Goal: Task Accomplishment & Management: Use online tool/utility

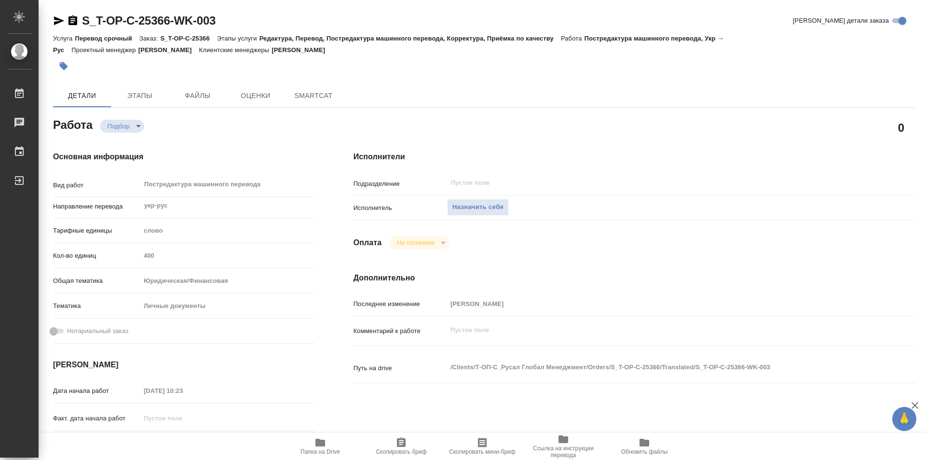
type textarea "x"
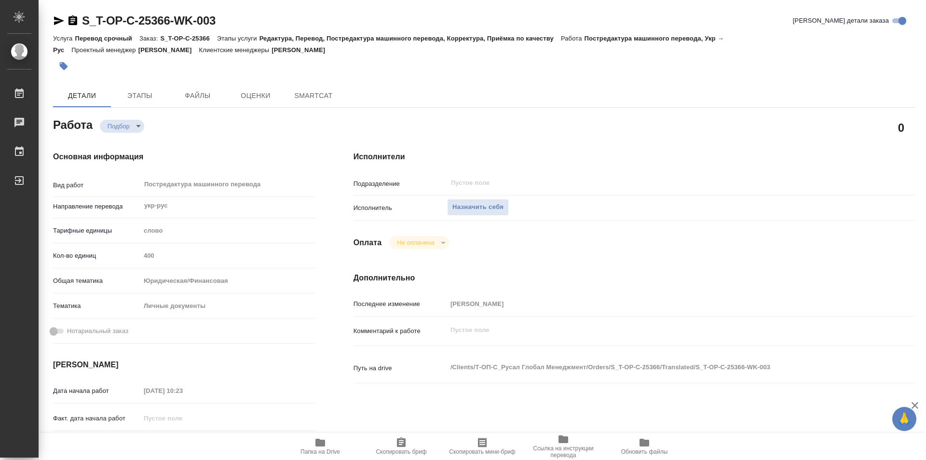
type textarea "x"
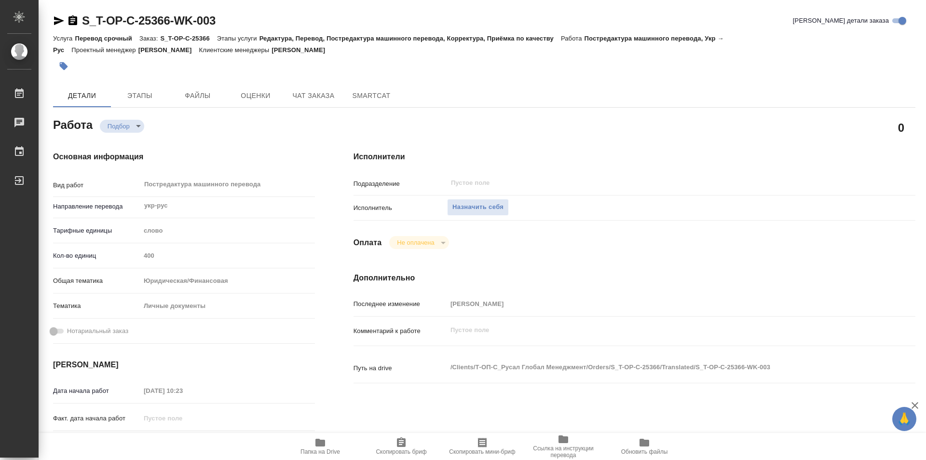
type textarea "x"
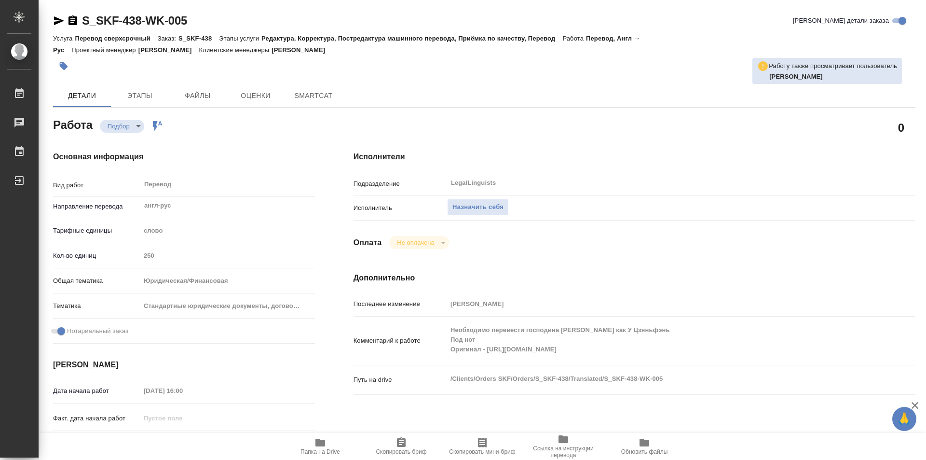
type textarea "x"
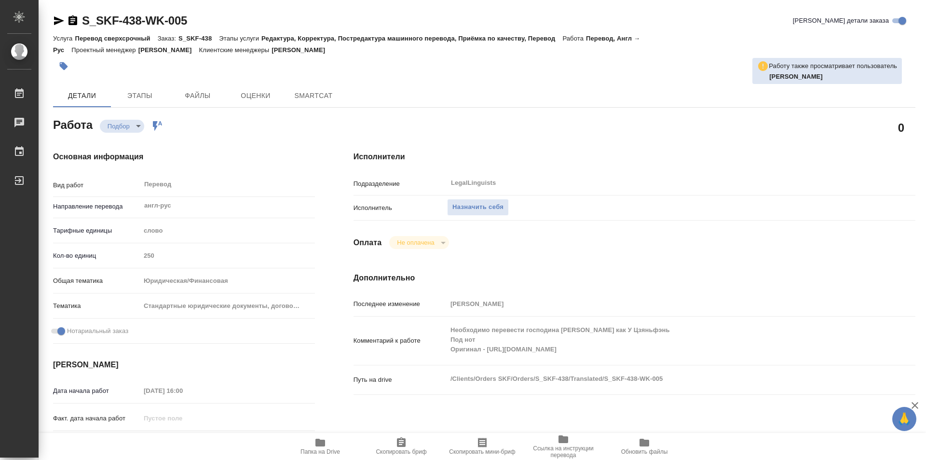
type textarea "x"
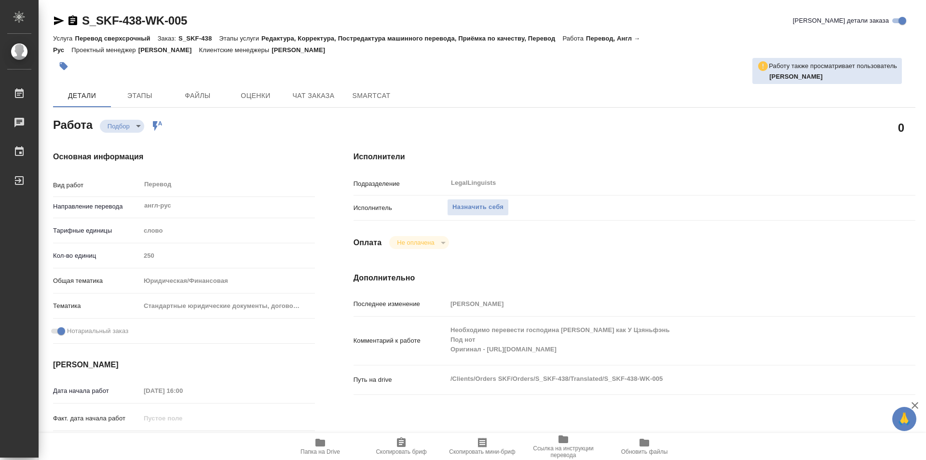
scroll to position [96, 0]
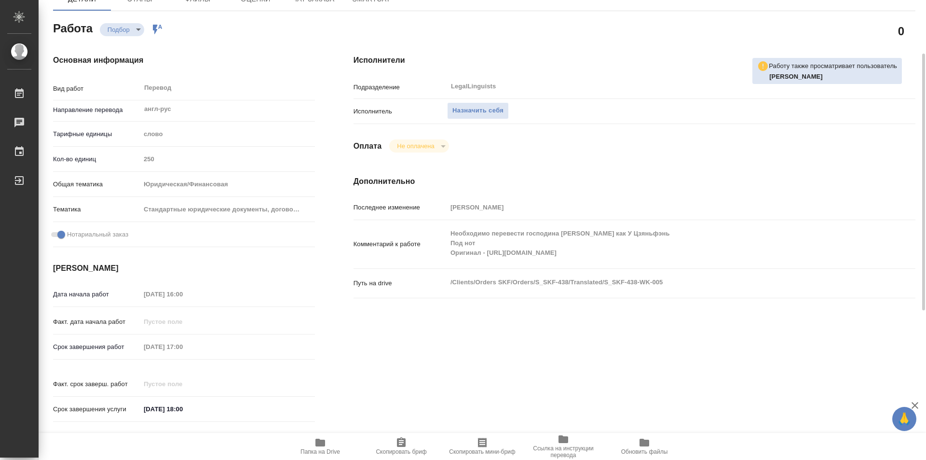
type textarea "x"
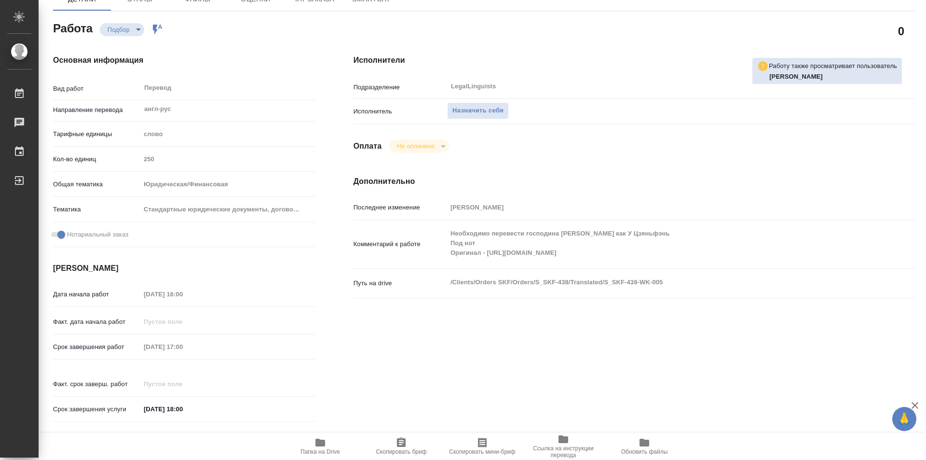
type textarea "x"
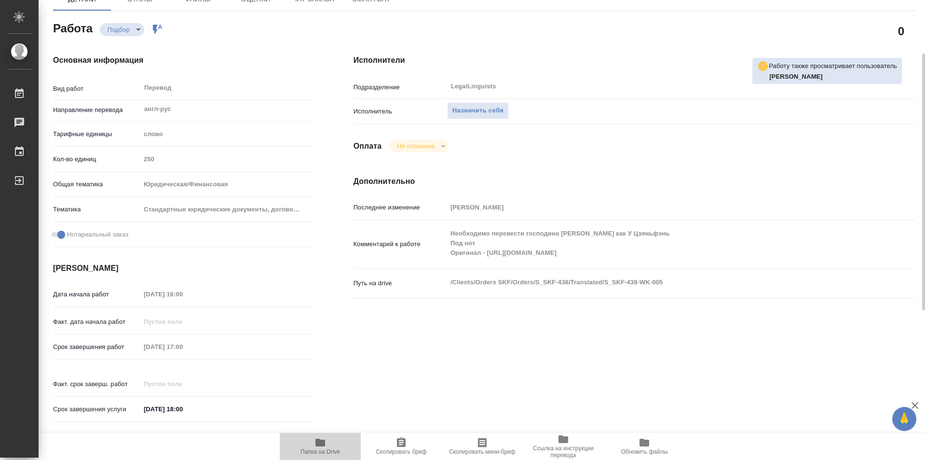
click at [320, 438] on icon "button" at bounding box center [320, 442] width 12 height 12
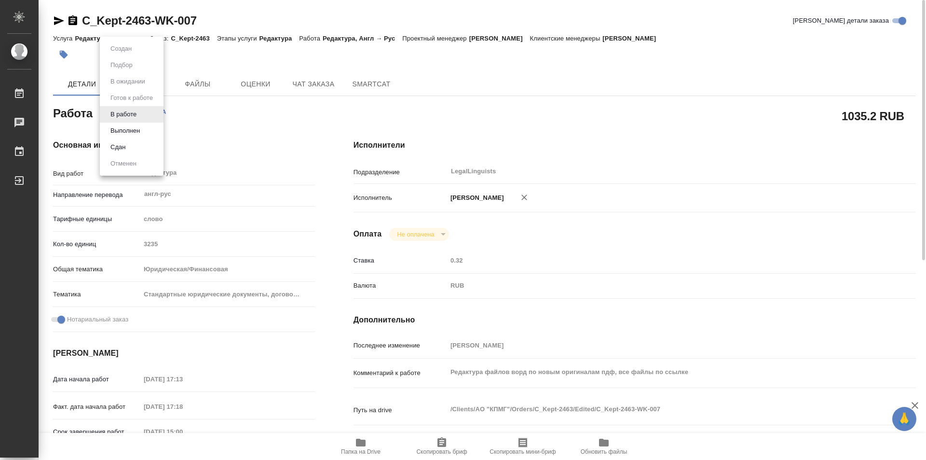
click at [141, 114] on body "🙏 .cls-1 fill:#fff; AWATERA Kozinets Larisa Работы 0 Чаты График Выйти C_Kept-2…" at bounding box center [463, 230] width 926 height 460
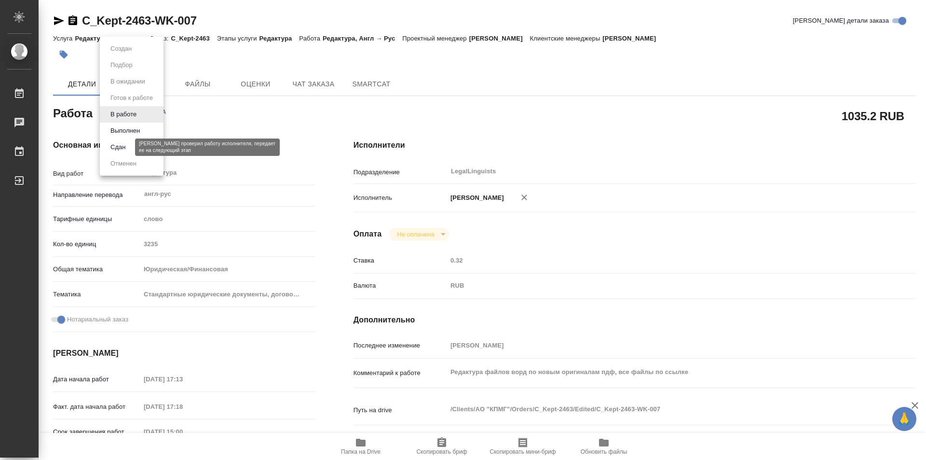
click at [116, 148] on button "Сдан" at bounding box center [118, 147] width 21 height 11
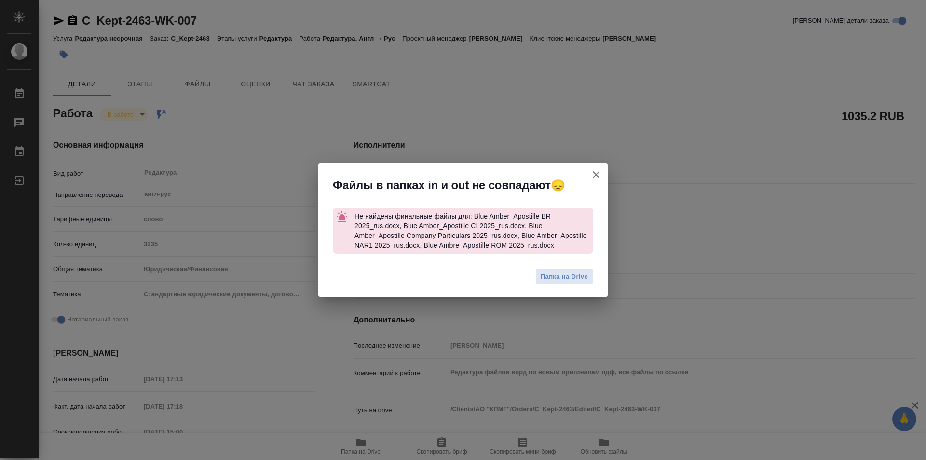
type textarea "x"
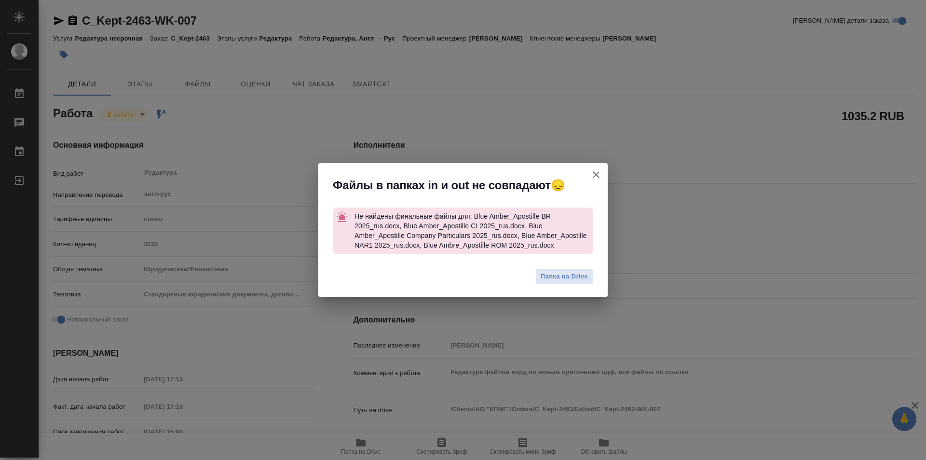
type textarea "x"
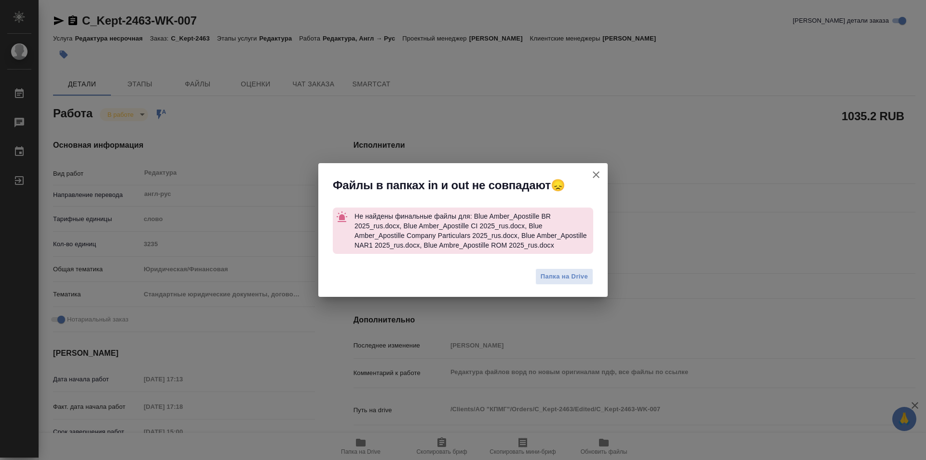
type textarea "x"
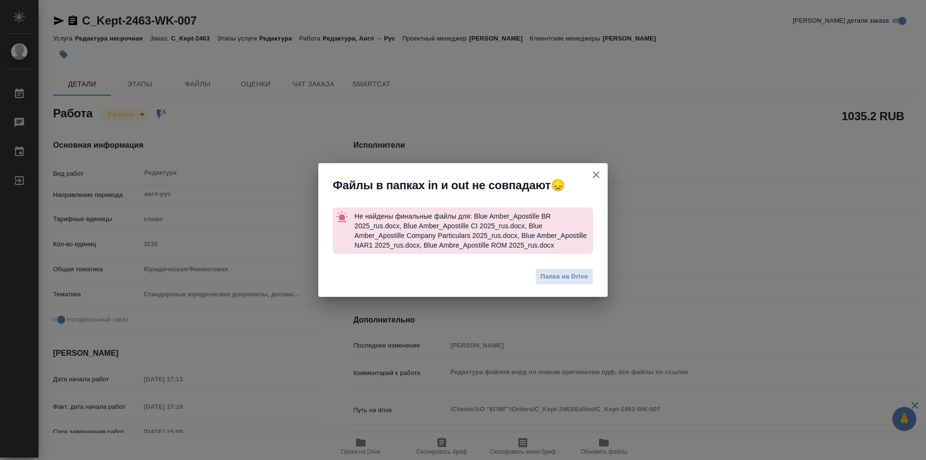
type textarea "x"
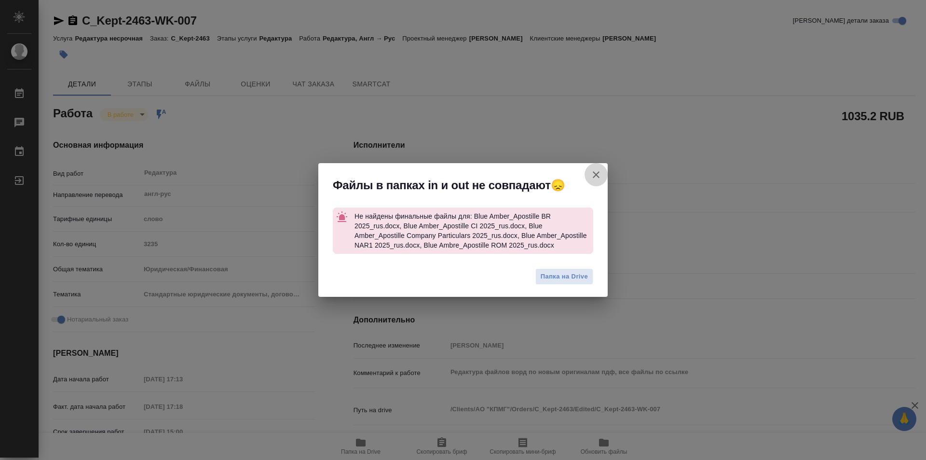
click at [597, 175] on icon "button" at bounding box center [596, 175] width 12 height 12
type textarea "x"
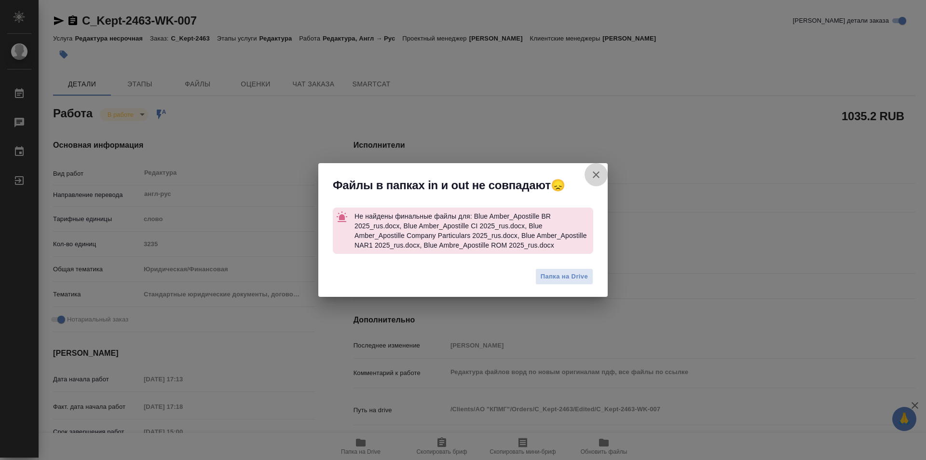
type textarea "x"
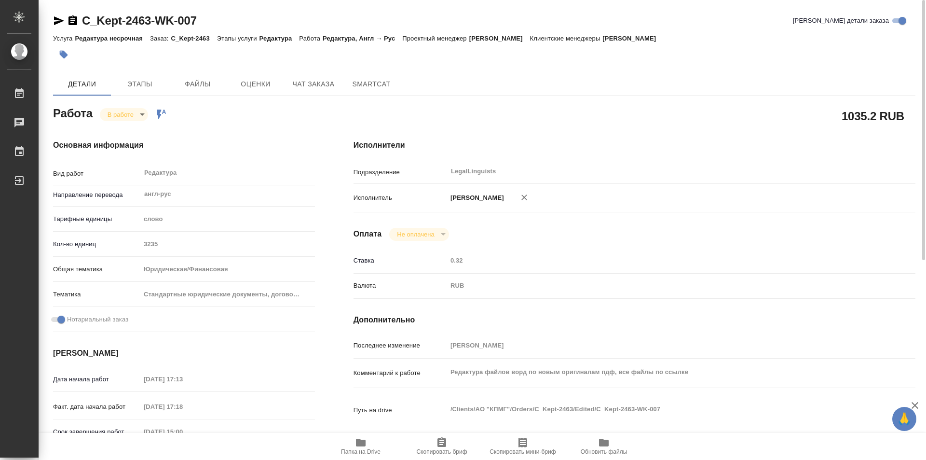
click at [72, 19] on icon "button" at bounding box center [72, 20] width 9 height 10
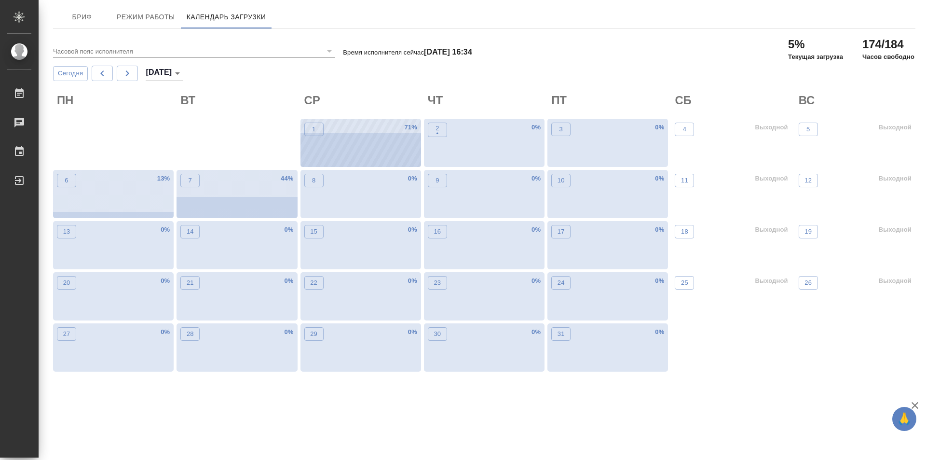
click at [324, 144] on div "1 71 %" at bounding box center [360, 143] width 121 height 48
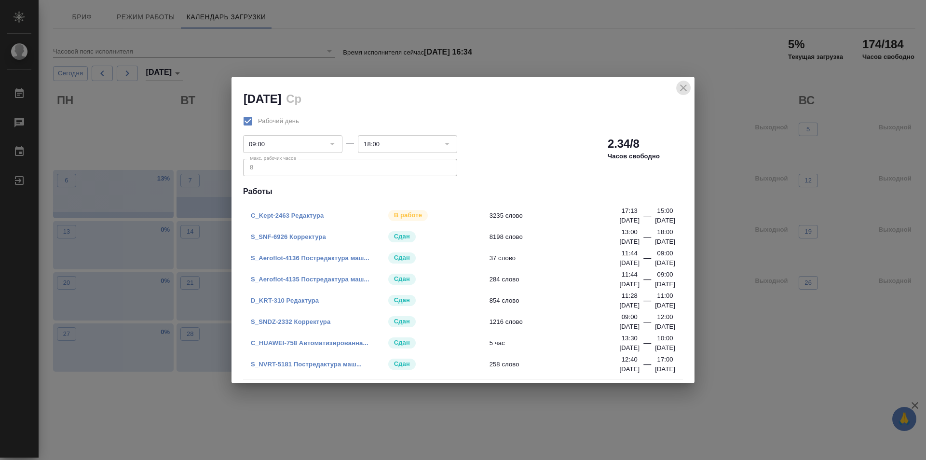
click at [687, 81] on button "close" at bounding box center [683, 88] width 14 height 14
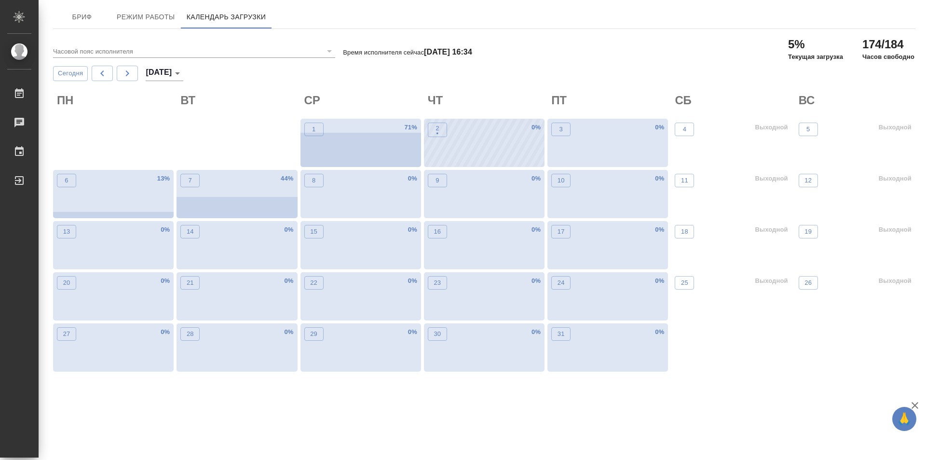
click at [491, 138] on div "2 • 0 %" at bounding box center [484, 143] width 121 height 48
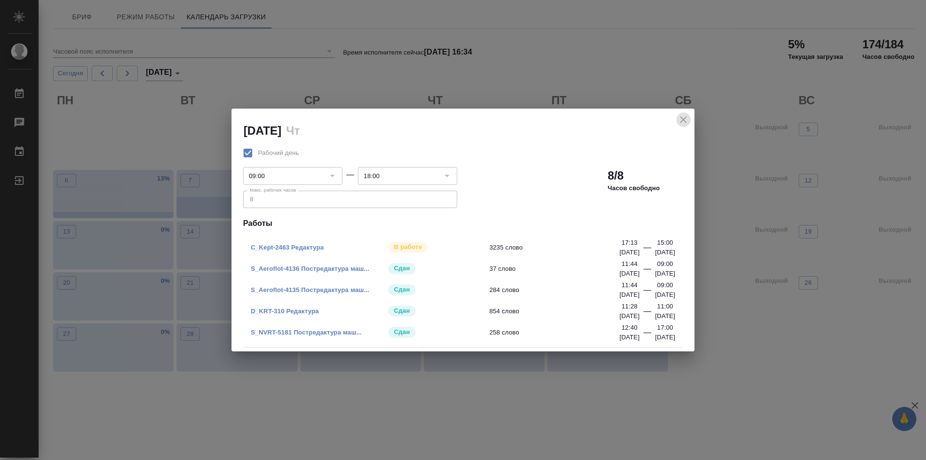
click at [686, 115] on icon "close" at bounding box center [683, 120] width 12 height 12
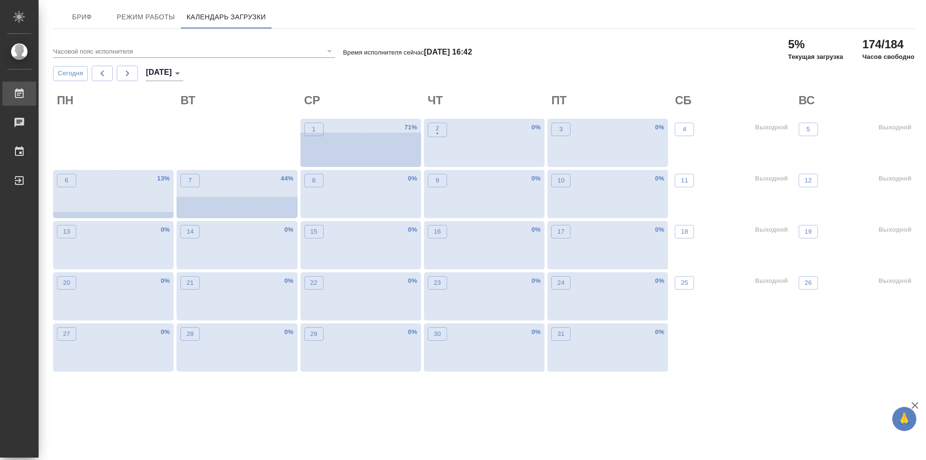
click at [19, 95] on div "Работы" at bounding box center [7, 93] width 24 height 14
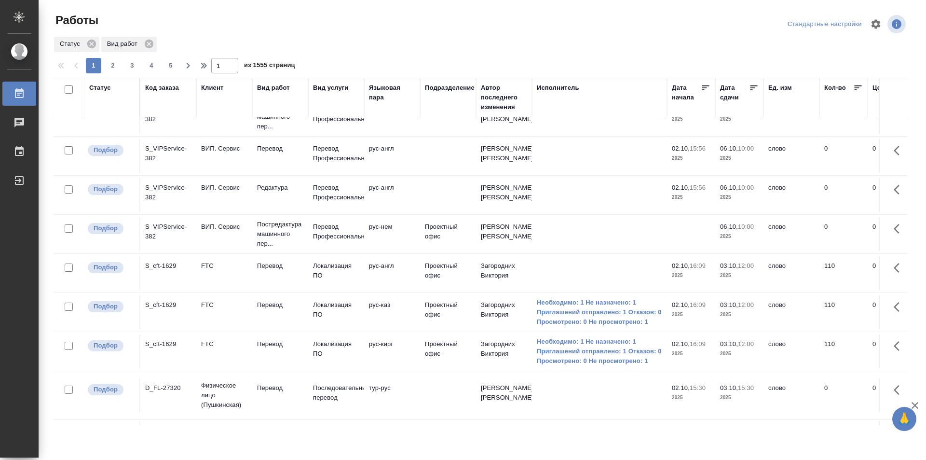
scroll to position [338, 0]
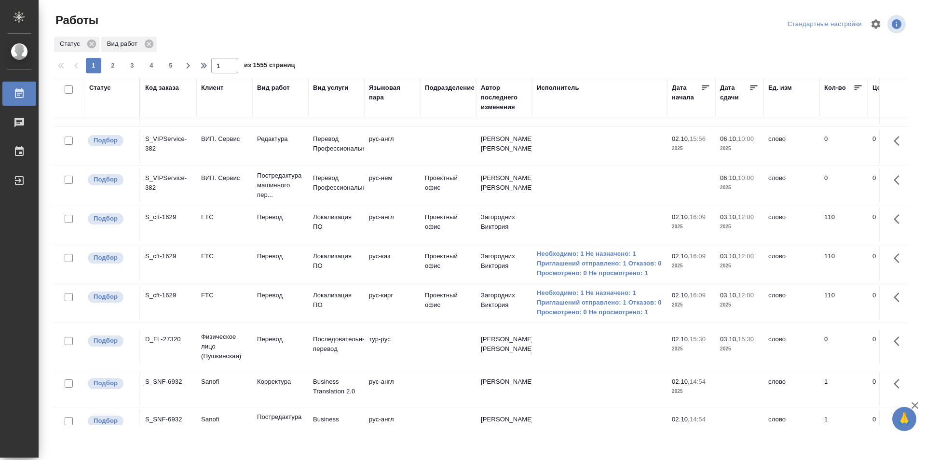
click at [174, 177] on div "S_VIPService-382" at bounding box center [168, 182] width 46 height 19
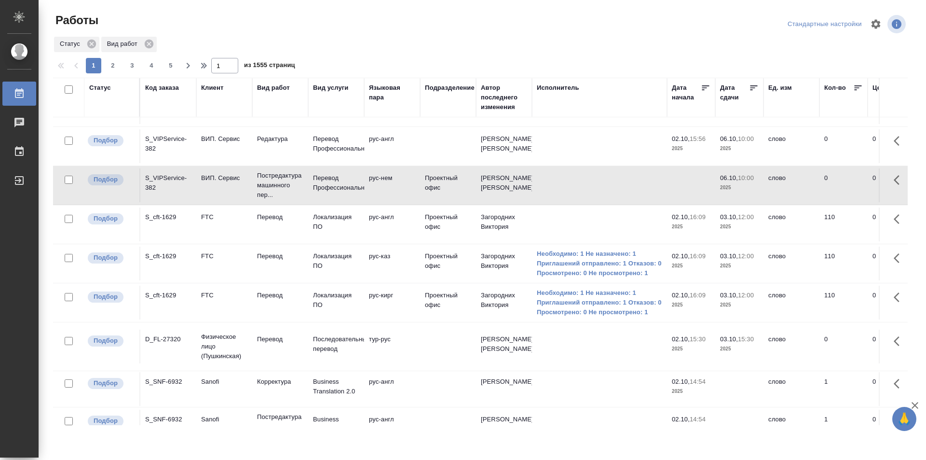
click at [174, 177] on div "S_VIPService-382" at bounding box center [168, 182] width 46 height 19
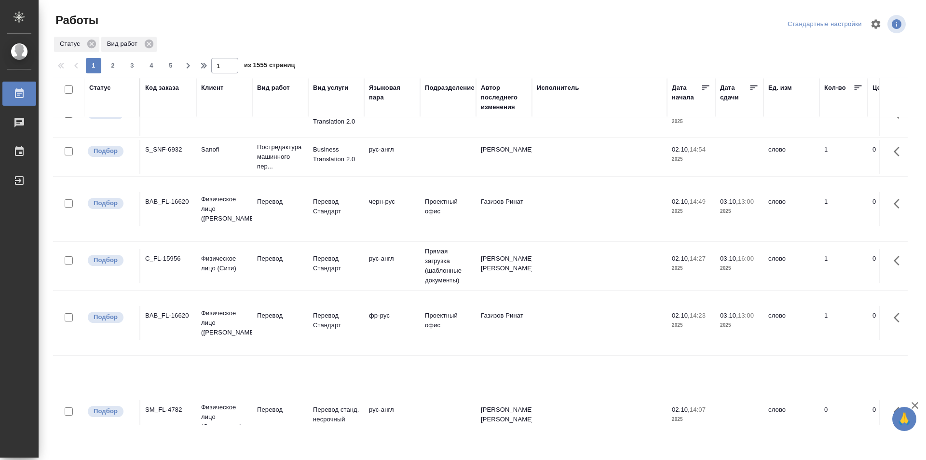
scroll to position [824, 0]
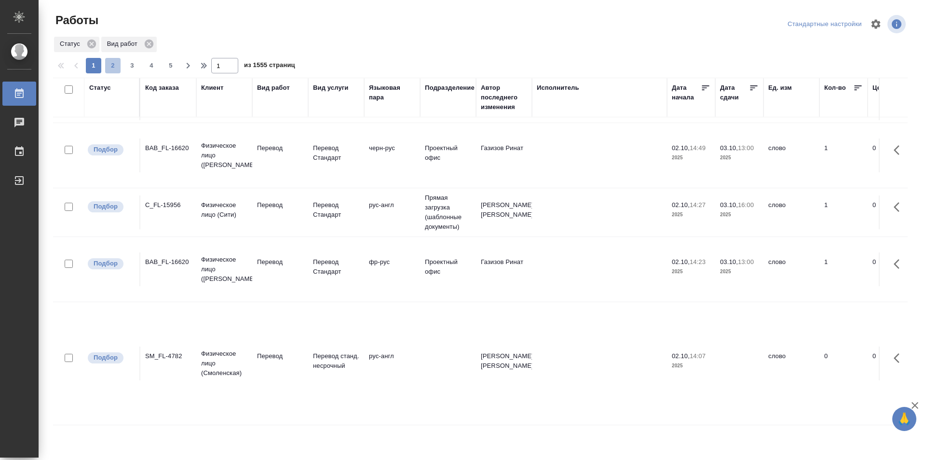
click at [119, 67] on span "2" at bounding box center [112, 66] width 15 height 10
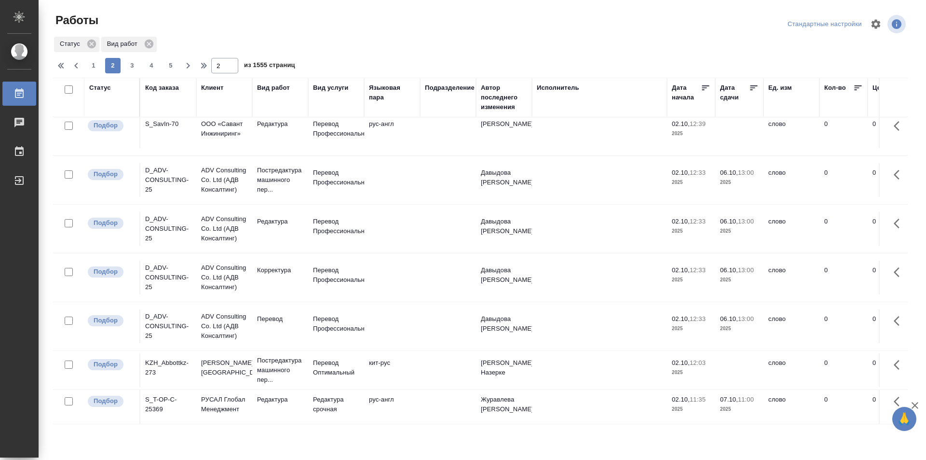
scroll to position [1338, 0]
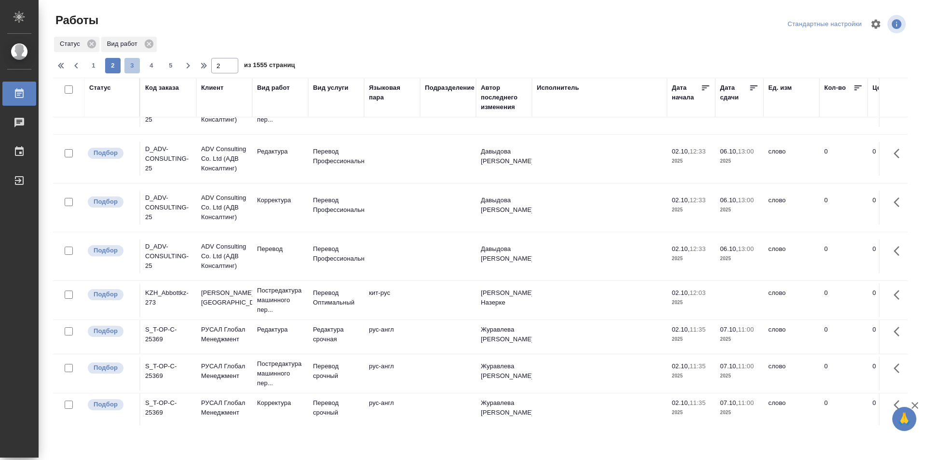
click at [131, 68] on span "3" at bounding box center [131, 66] width 15 height 10
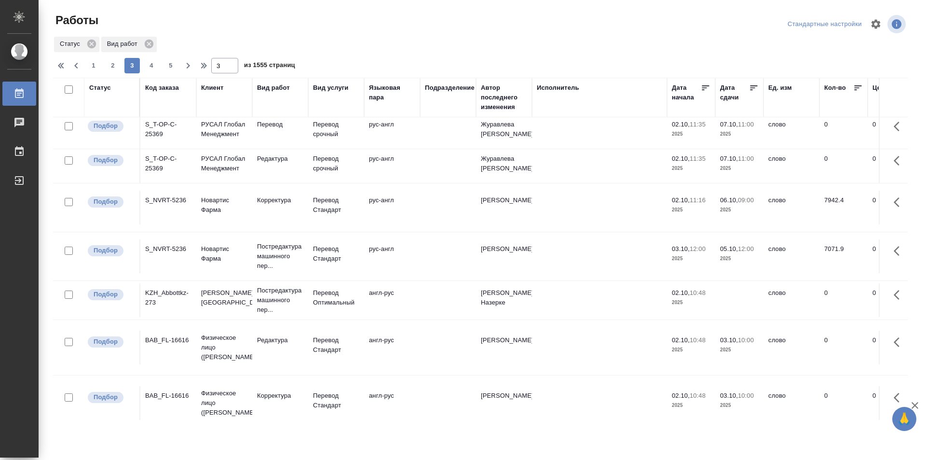
scroll to position [0, 0]
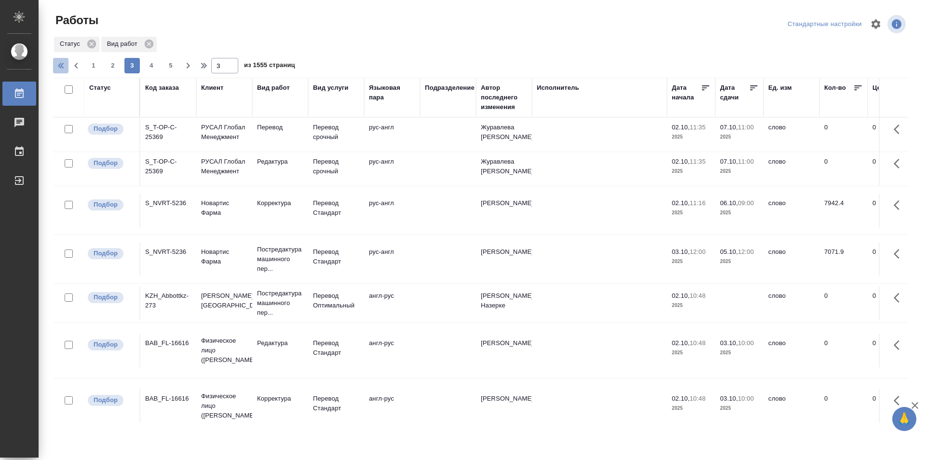
click at [64, 61] on icon "button" at bounding box center [62, 66] width 12 height 12
type input "1"
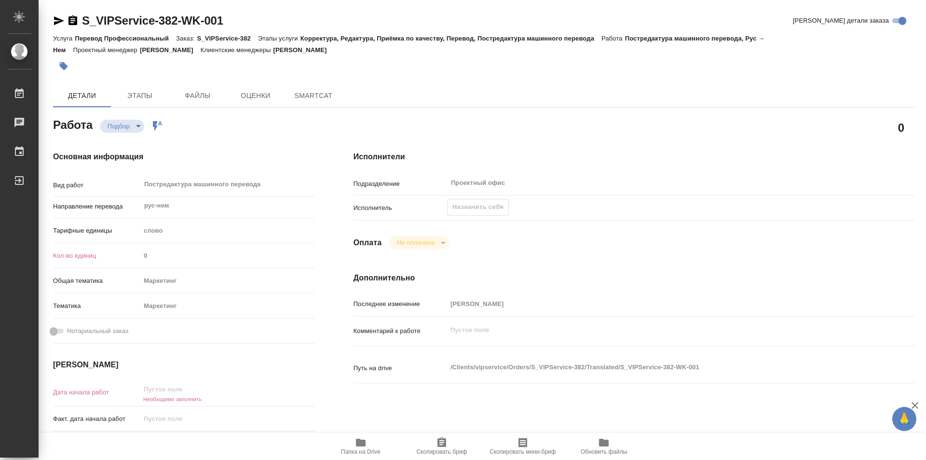
type textarea "x"
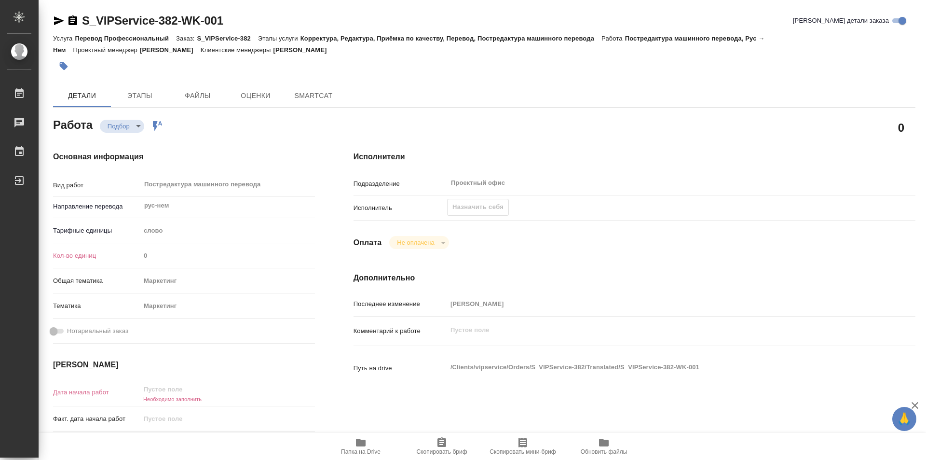
type textarea "x"
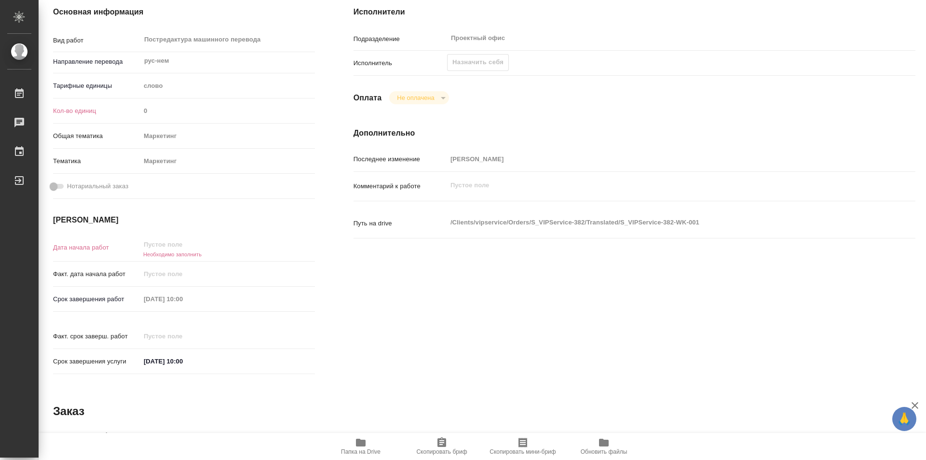
type textarea "x"
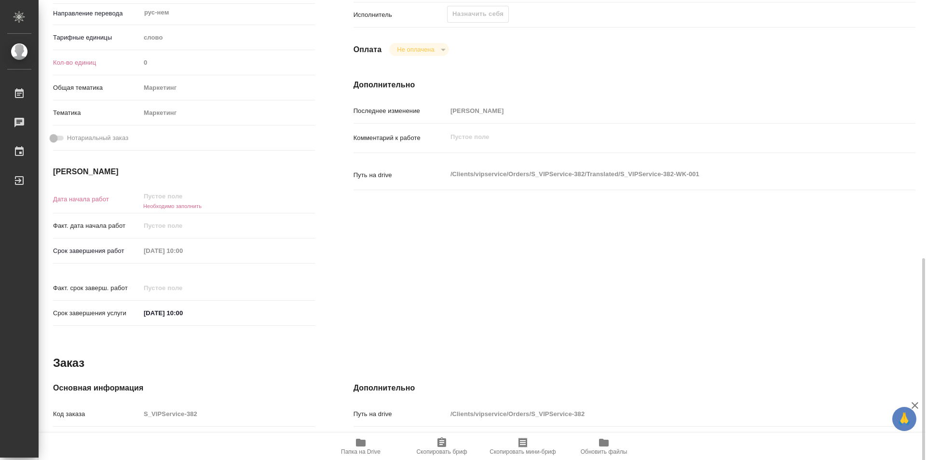
scroll to position [338, 0]
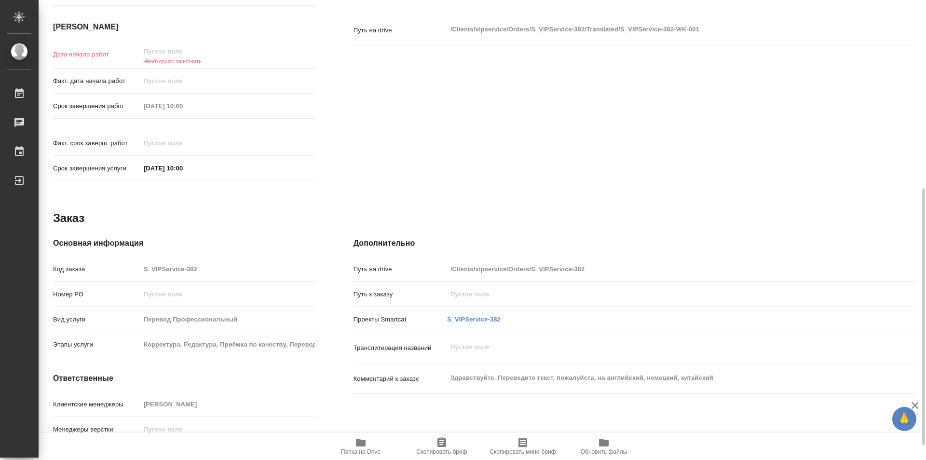
type textarea "x"
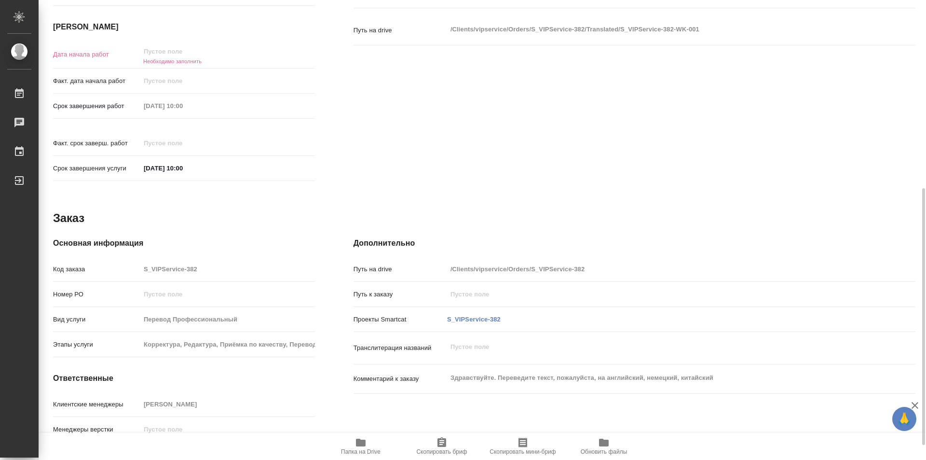
click at [355, 451] on span "Папка на Drive" at bounding box center [361, 451] width 40 height 7
